Goal: Task Accomplishment & Management: Manage account settings

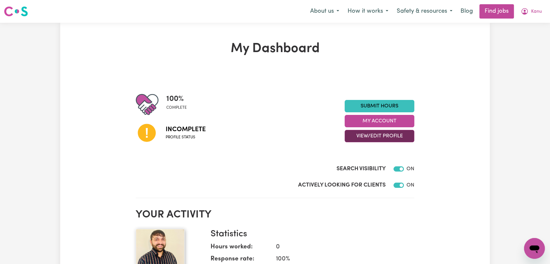
click at [383, 132] on button "View/Edit Profile" at bounding box center [379, 136] width 70 height 12
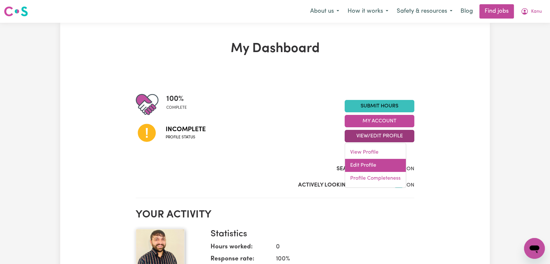
click at [380, 168] on link "Edit Profile" at bounding box center [375, 165] width 61 height 13
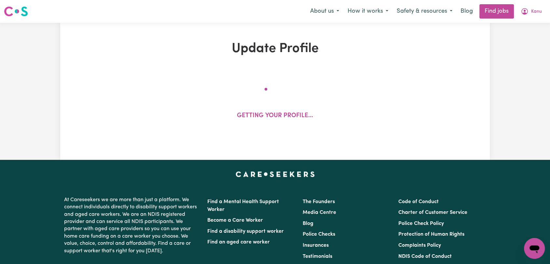
select select "[DEMOGRAPHIC_DATA]"
select select "[DEMOGRAPHIC_DATA] Work Visa"
select select "Studying a healthcare related degree or qualification"
select select "47"
select select "49"
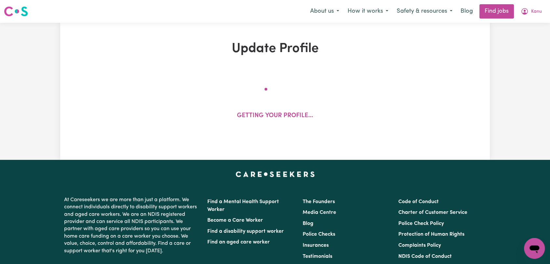
select select "52"
select select "65"
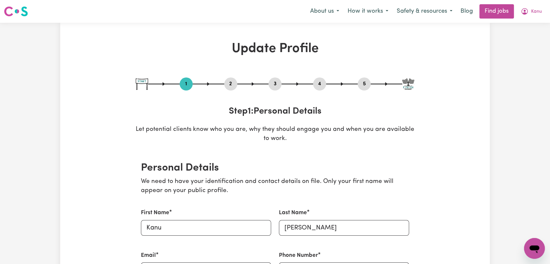
click at [236, 83] on button "2" at bounding box center [230, 84] width 13 height 8
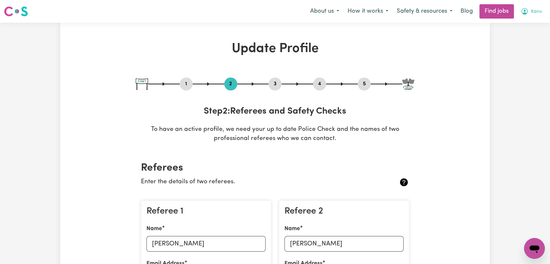
click at [533, 14] on span "Kanu" at bounding box center [536, 11] width 11 height 7
click at [522, 49] on link "Logout" at bounding box center [519, 50] width 51 height 12
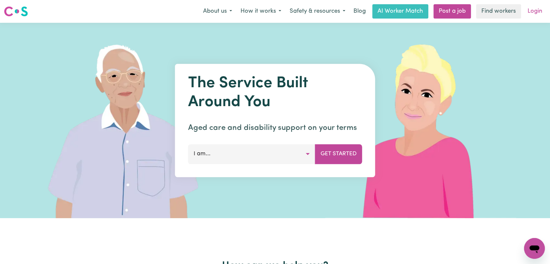
click at [536, 14] on link "Login" at bounding box center [534, 11] width 22 height 14
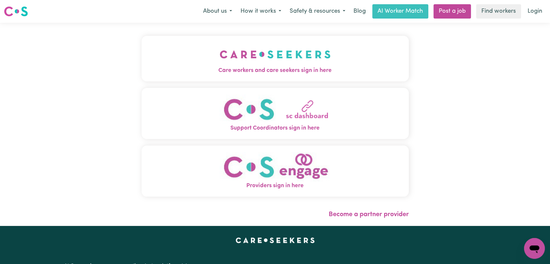
click at [228, 65] on img "Care workers and care seekers sign in here" at bounding box center [275, 54] width 111 height 24
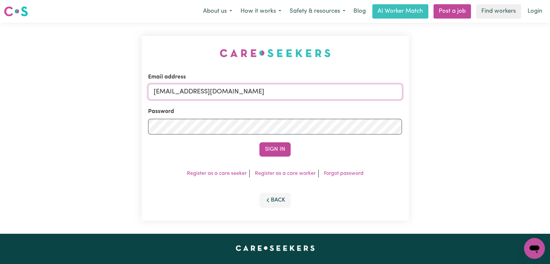
click at [279, 92] on input "[EMAIL_ADDRESS][DOMAIN_NAME]" at bounding box center [275, 92] width 254 height 16
drag, startPoint x: 186, startPoint y: 92, endPoint x: 278, endPoint y: 97, distance: 92.2
click at [278, 97] on input "Superuser~[EMAIL_ADDRESS][DOMAIN_NAME]" at bounding box center [275, 92] width 254 height 16
type input "Superuser~[EMAIL_ADDRESS][DOMAIN_NAME]"
click at [273, 146] on button "Sign In" at bounding box center [274, 149] width 31 height 14
